Goal: Task Accomplishment & Management: Manage account settings

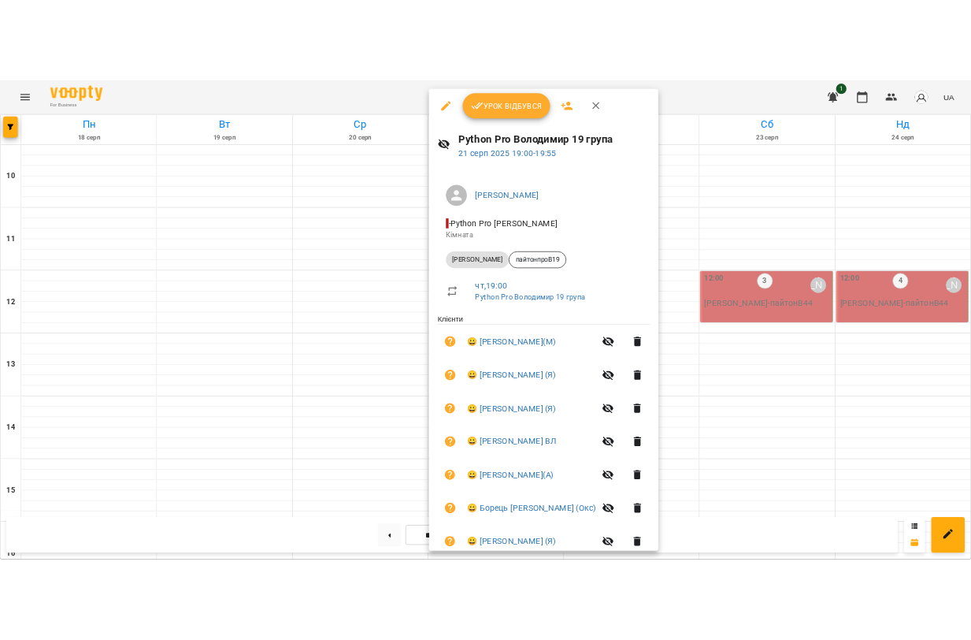
scroll to position [629, 0]
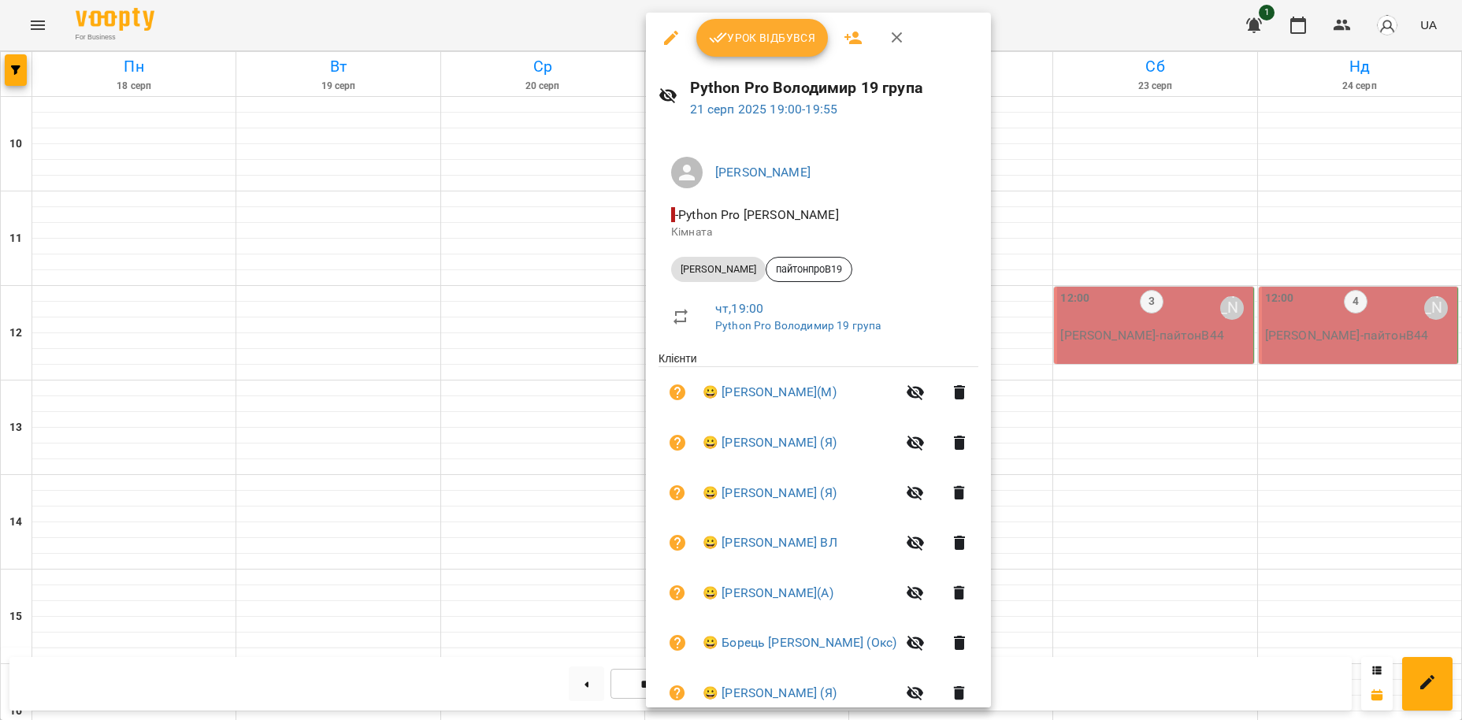
click at [528, 23] on div at bounding box center [731, 360] width 1462 height 720
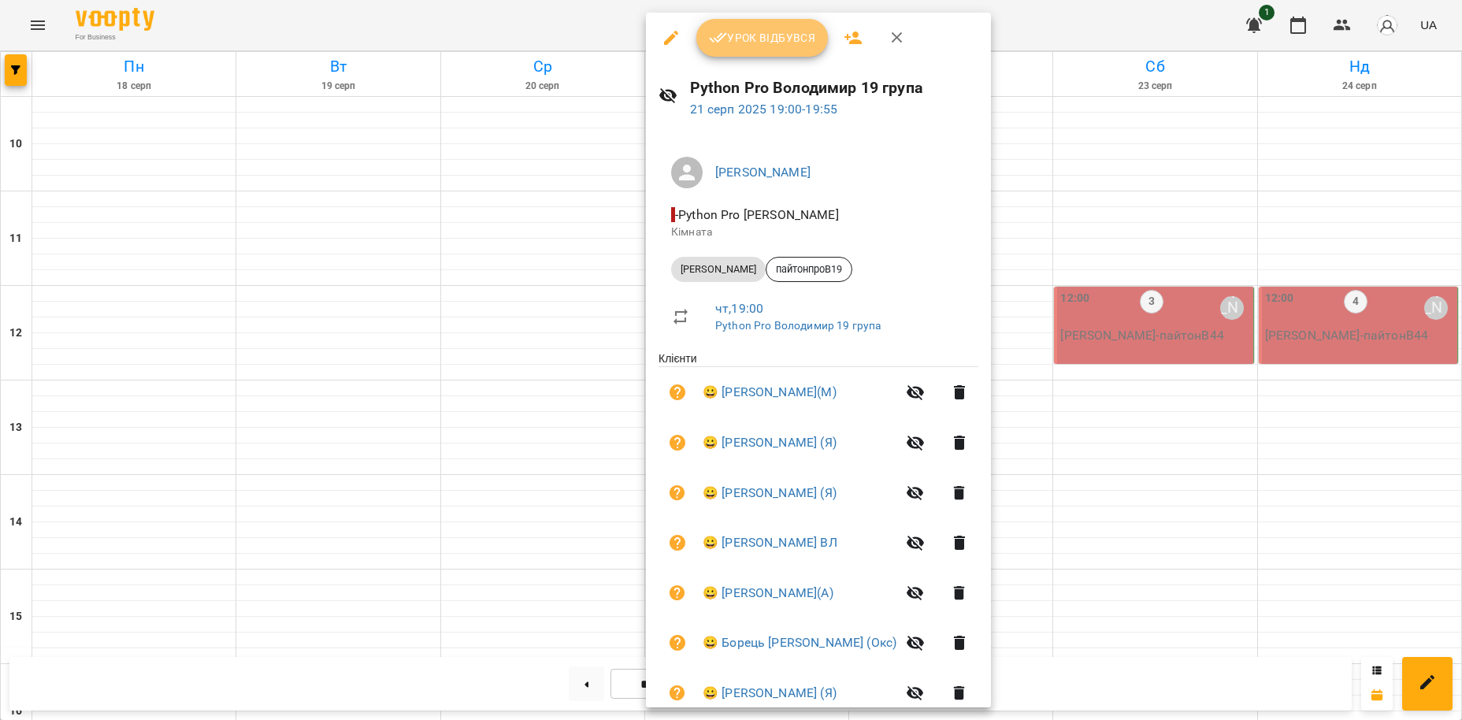
click at [768, 32] on span "Урок відбувся" at bounding box center [762, 37] width 107 height 19
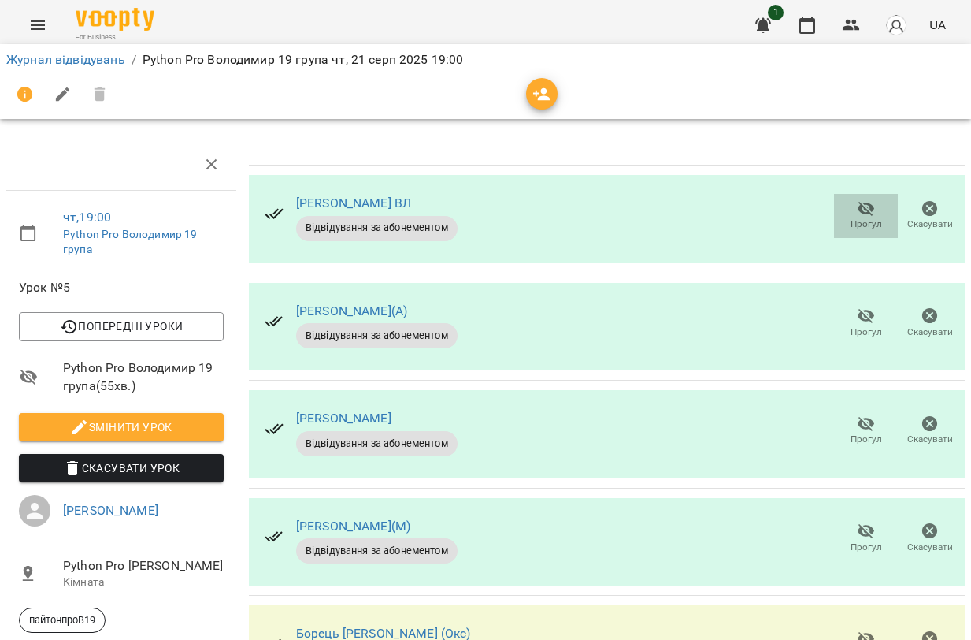
click at [872, 210] on icon "button" at bounding box center [866, 209] width 17 height 15
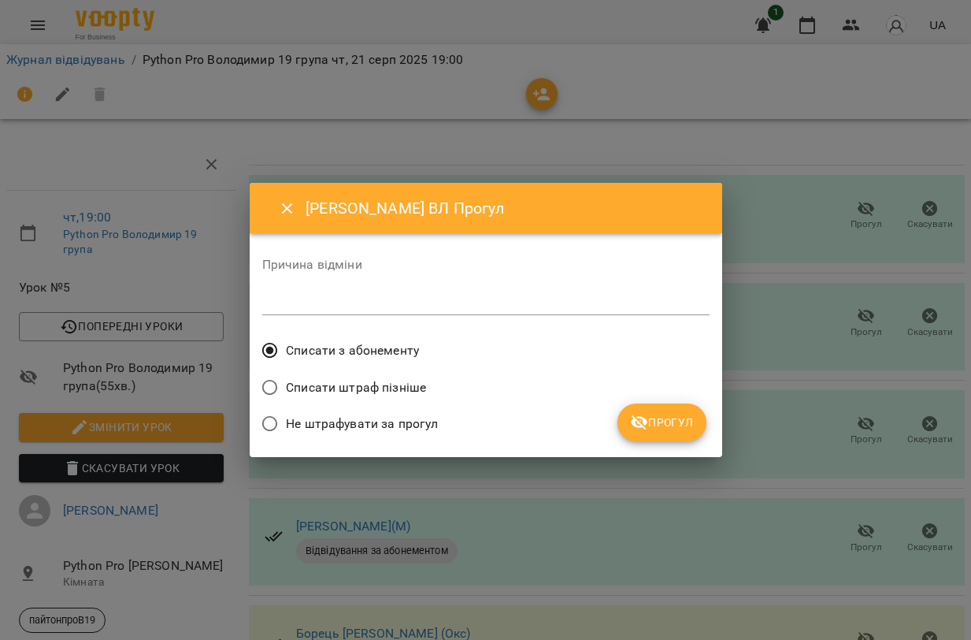
click at [672, 421] on span "Прогул" at bounding box center [662, 422] width 64 height 19
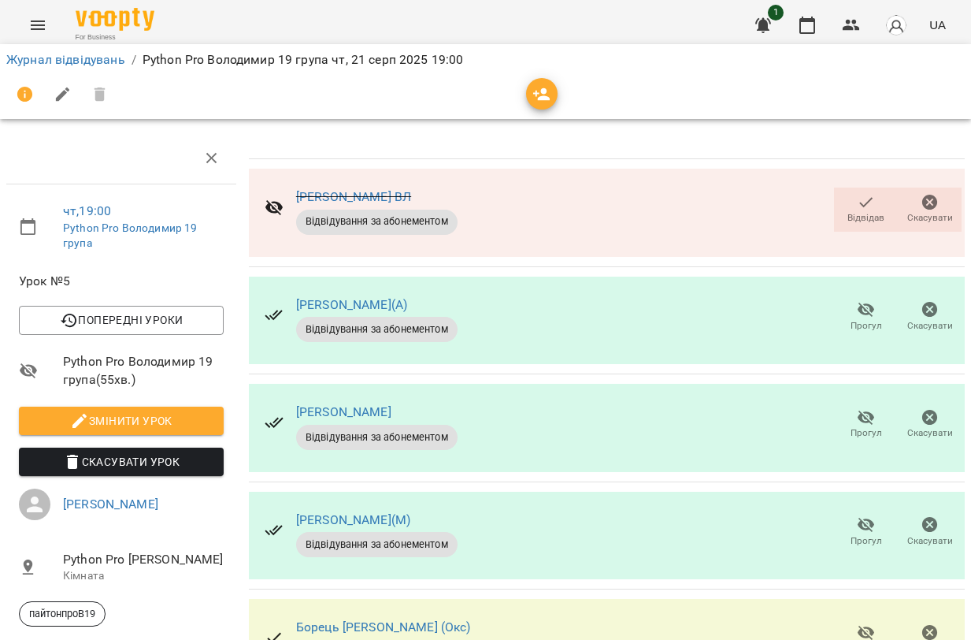
scroll to position [180, 0]
click at [863, 408] on icon "button" at bounding box center [866, 417] width 19 height 19
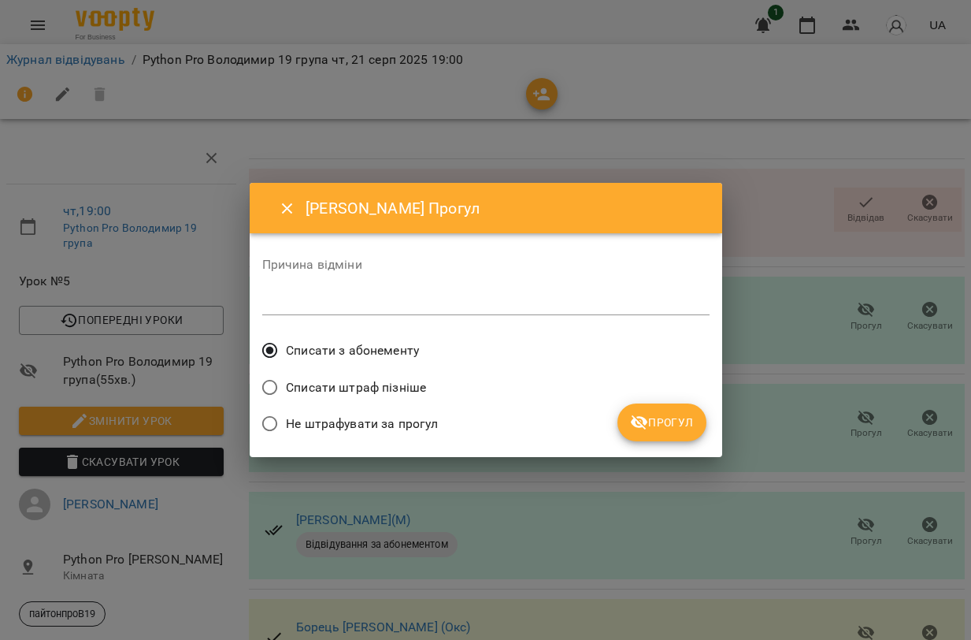
click at [669, 422] on span "Прогул" at bounding box center [662, 422] width 64 height 19
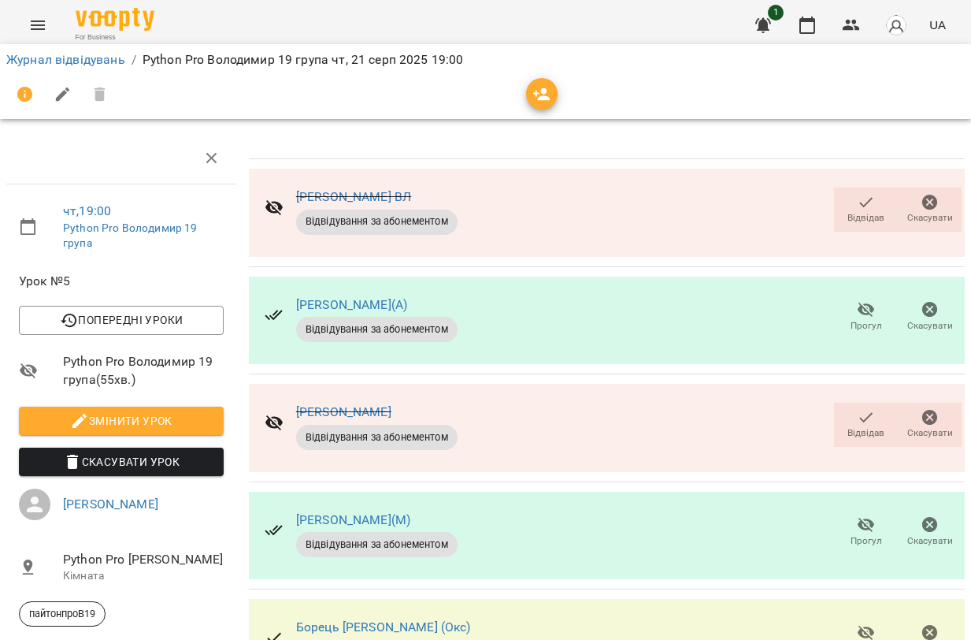
scroll to position [399, 0]
click at [91, 56] on link "Журнал відвідувань" at bounding box center [65, 59] width 119 height 15
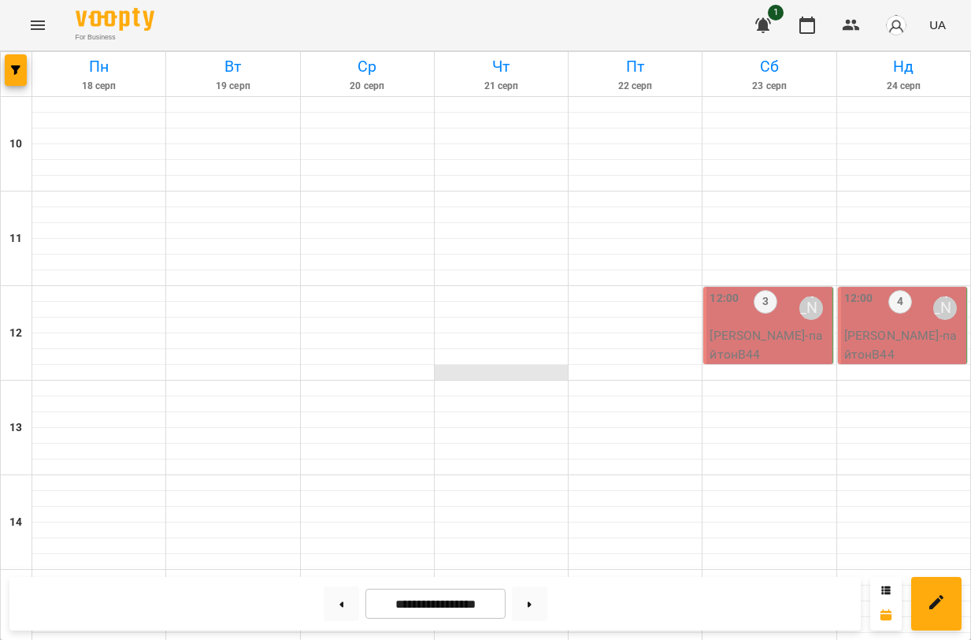
scroll to position [757, 0]
